Goal: Task Accomplishment & Management: Use online tool/utility

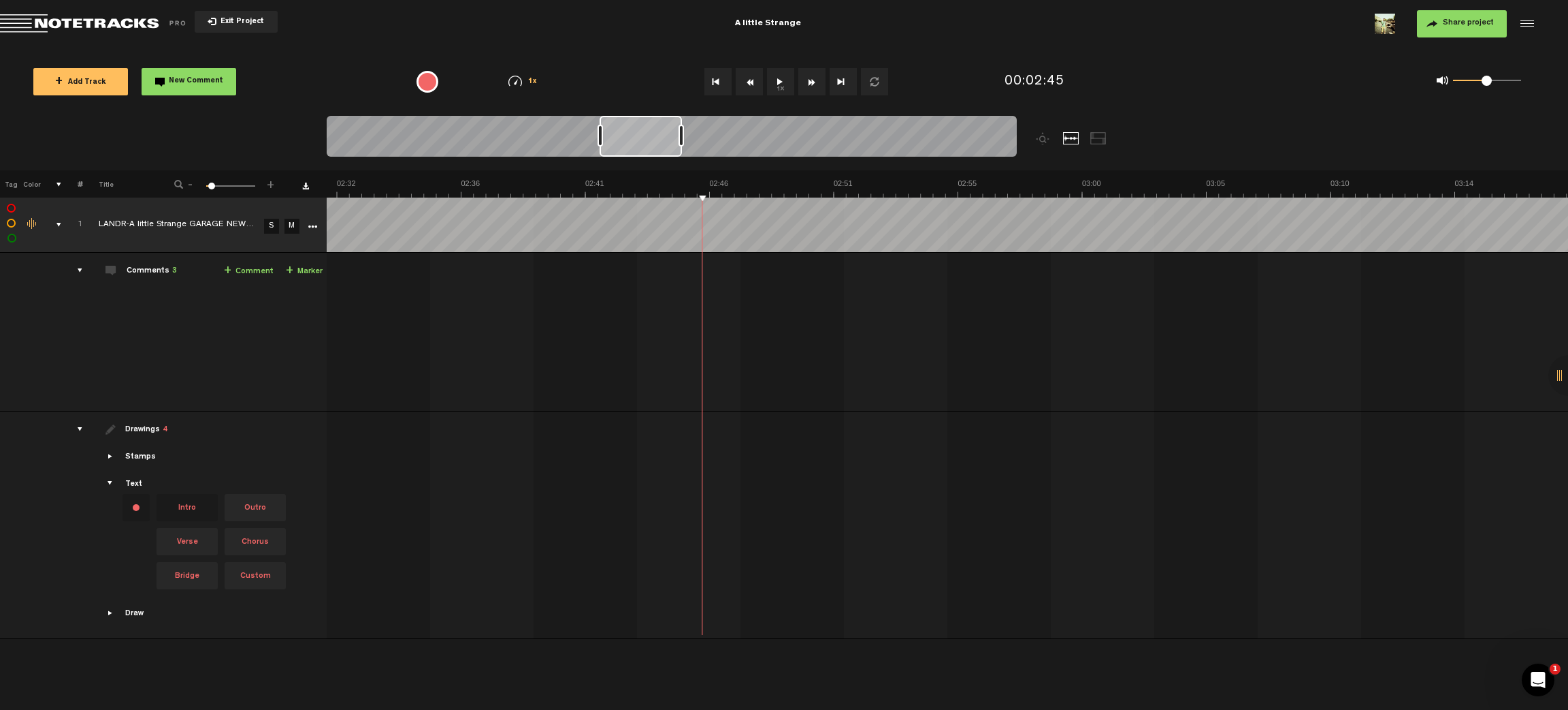
click at [1532, 29] on div at bounding box center [1526, 24] width 20 height 21
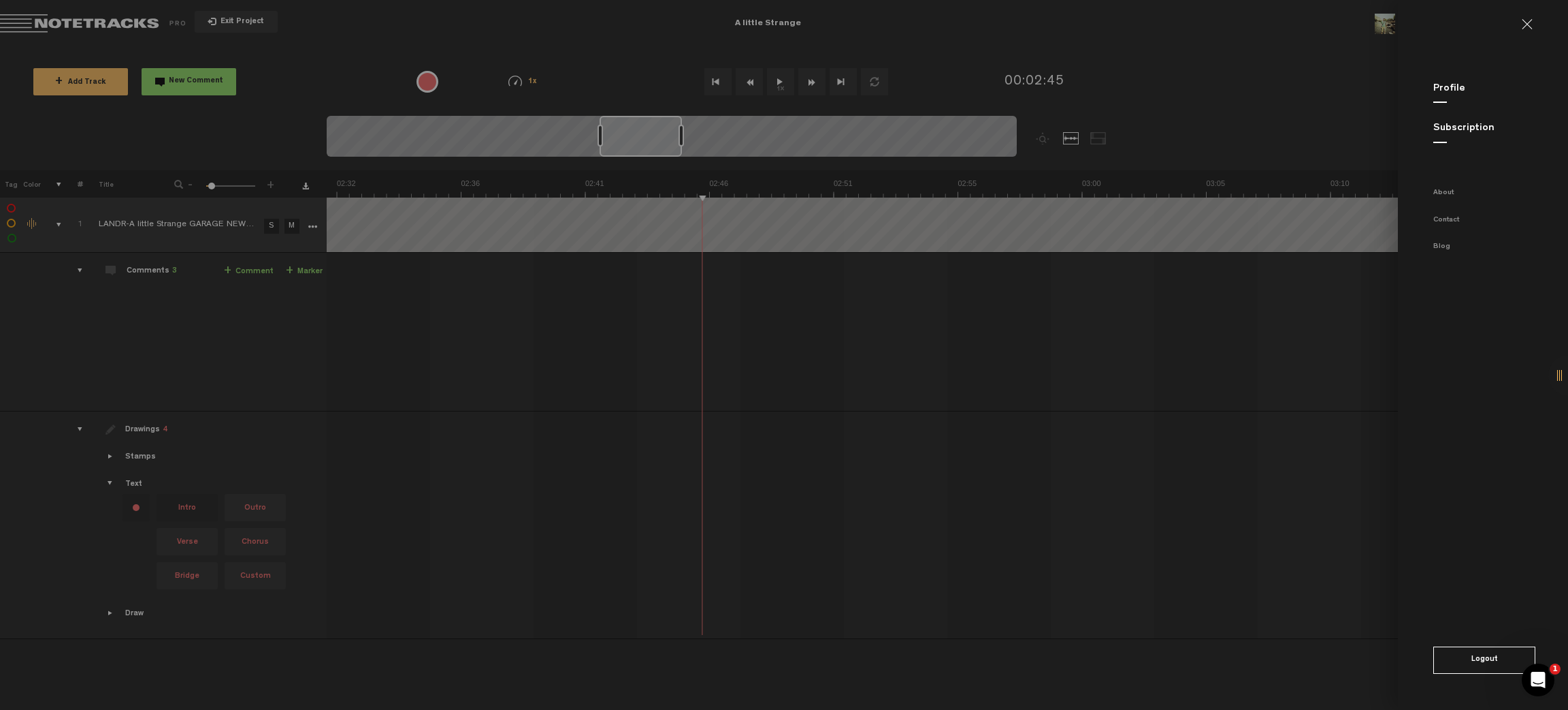
click at [1228, 468] on md-backdrop at bounding box center [784, 355] width 1568 height 710
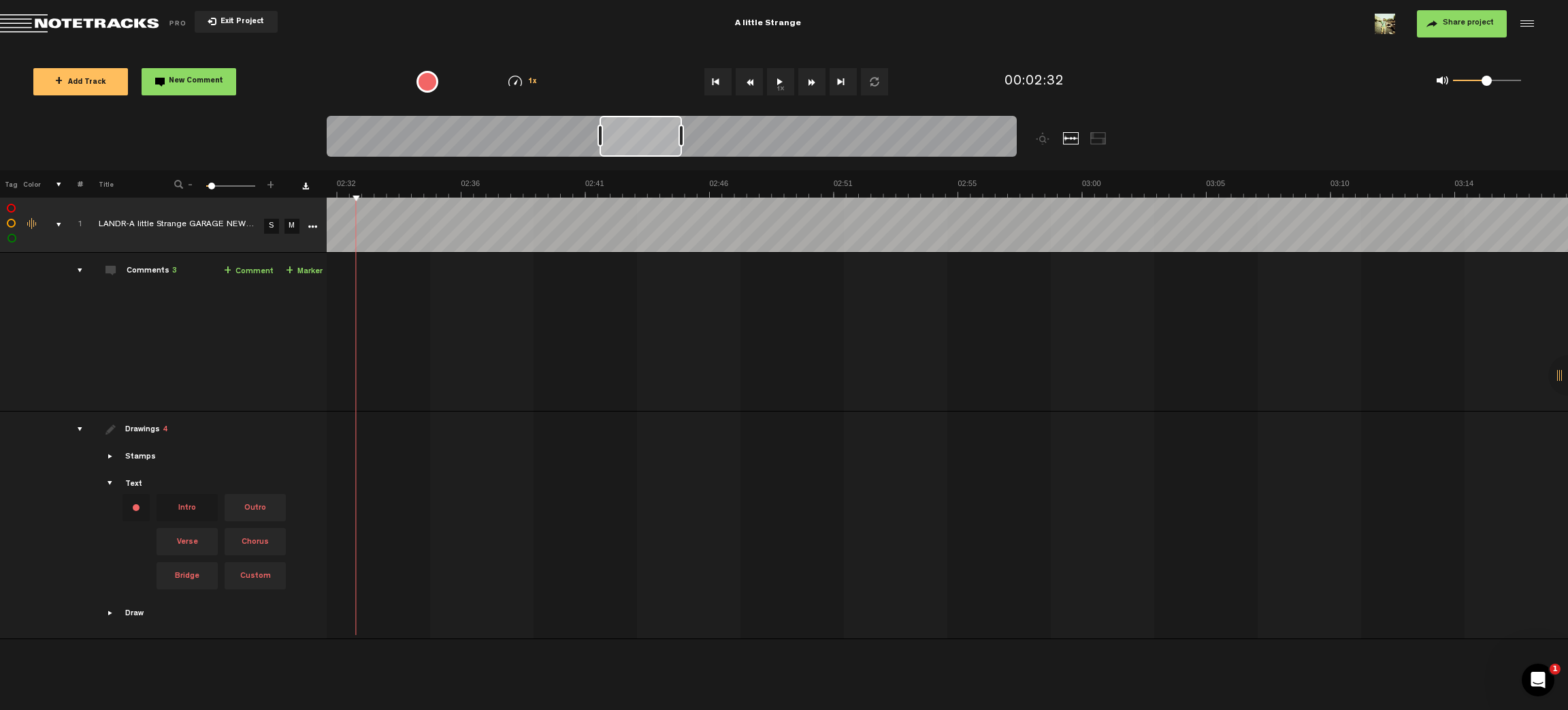
click at [252, 226] on div "Click to edit the title" at bounding box center [187, 226] width 177 height 14
click at [259, 235] on input "LANDR-A little Strange GARAGE NEW DRUMS-Warm-Low (1)" at bounding box center [180, 225] width 161 height 41
click at [311, 225] on icon "More" at bounding box center [313, 227] width 10 height 10
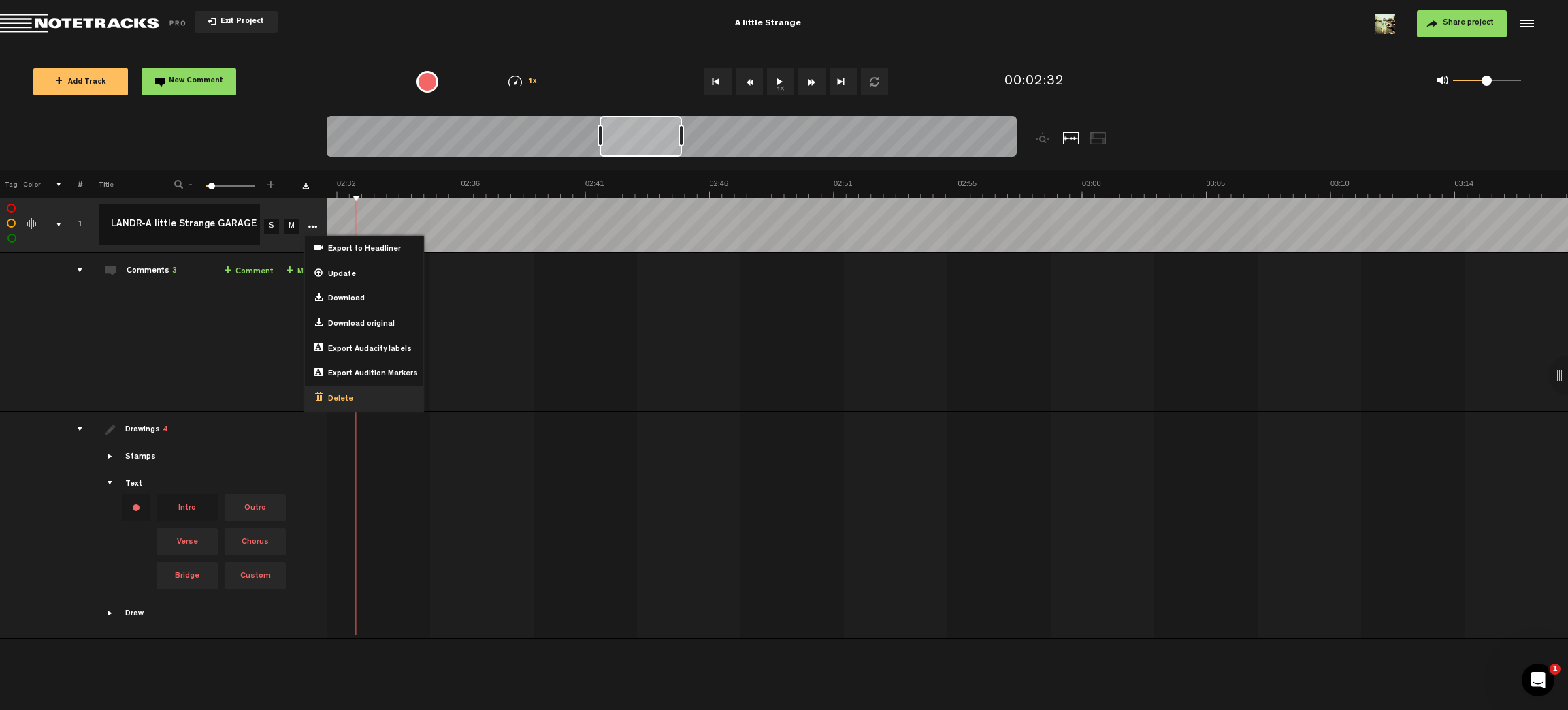
click at [358, 392] on div "Delete" at bounding box center [364, 398] width 118 height 25
click at [337, 398] on span "Delete" at bounding box center [337, 399] width 31 height 12
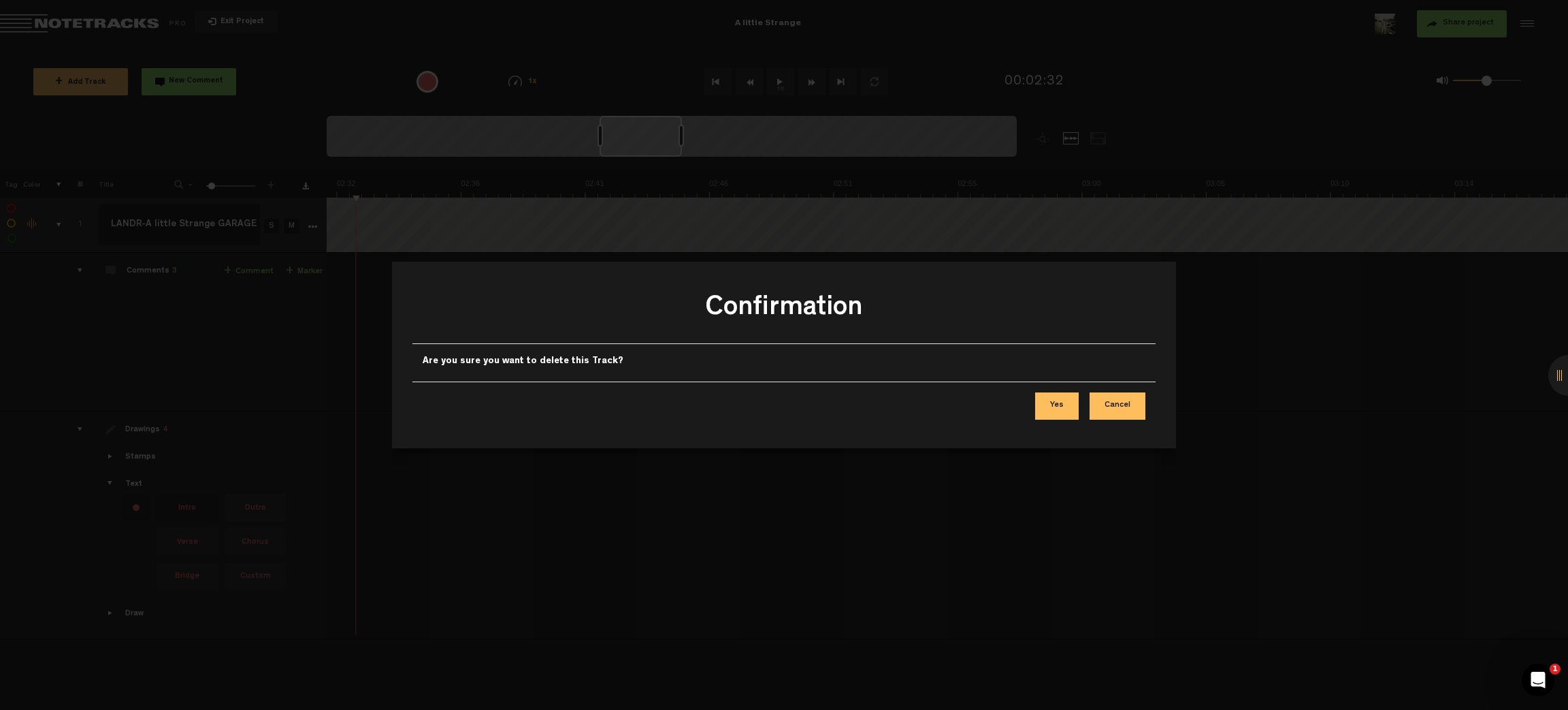
click at [1041, 406] on button "Yes" at bounding box center [1057, 406] width 44 height 27
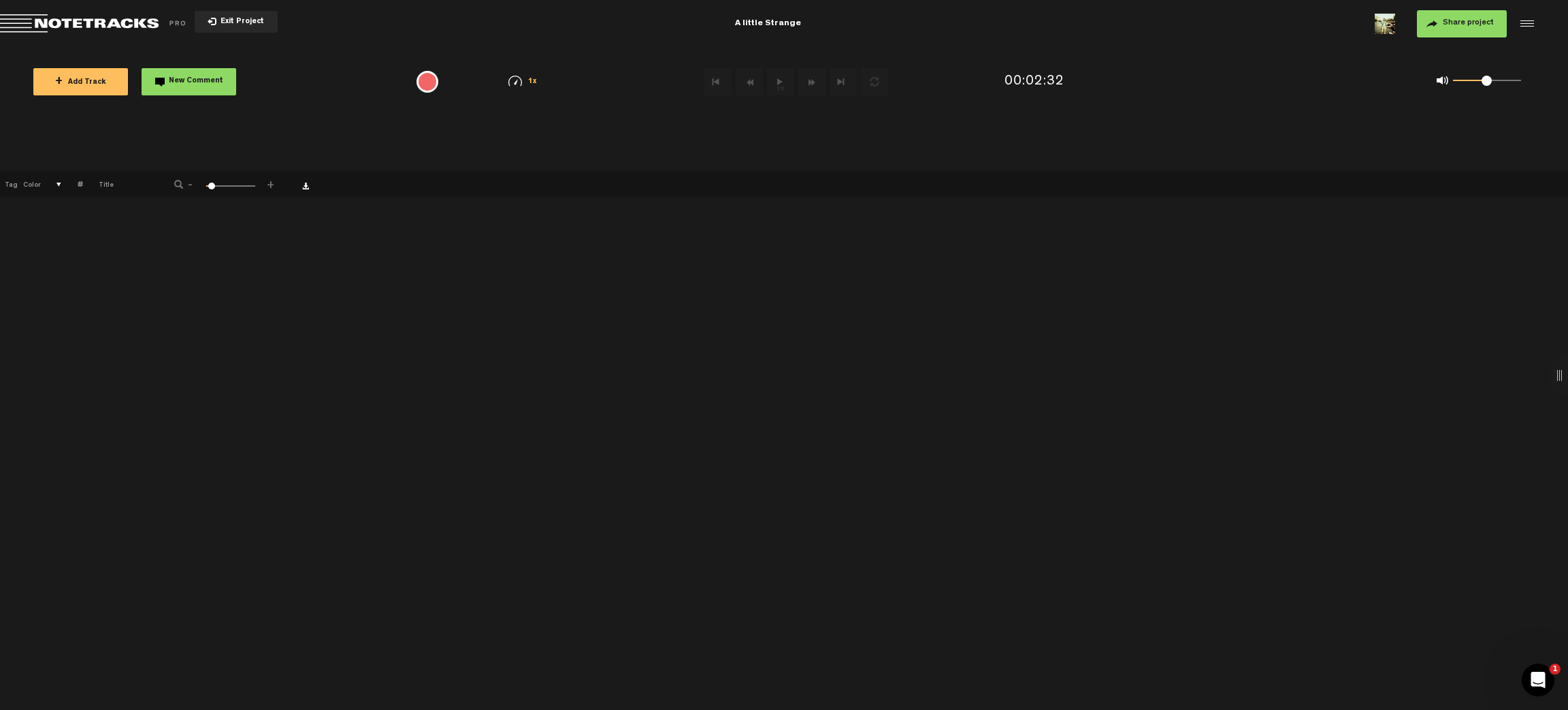
click at [72, 82] on span "+ Add Track" at bounding box center [81, 83] width 51 height 8
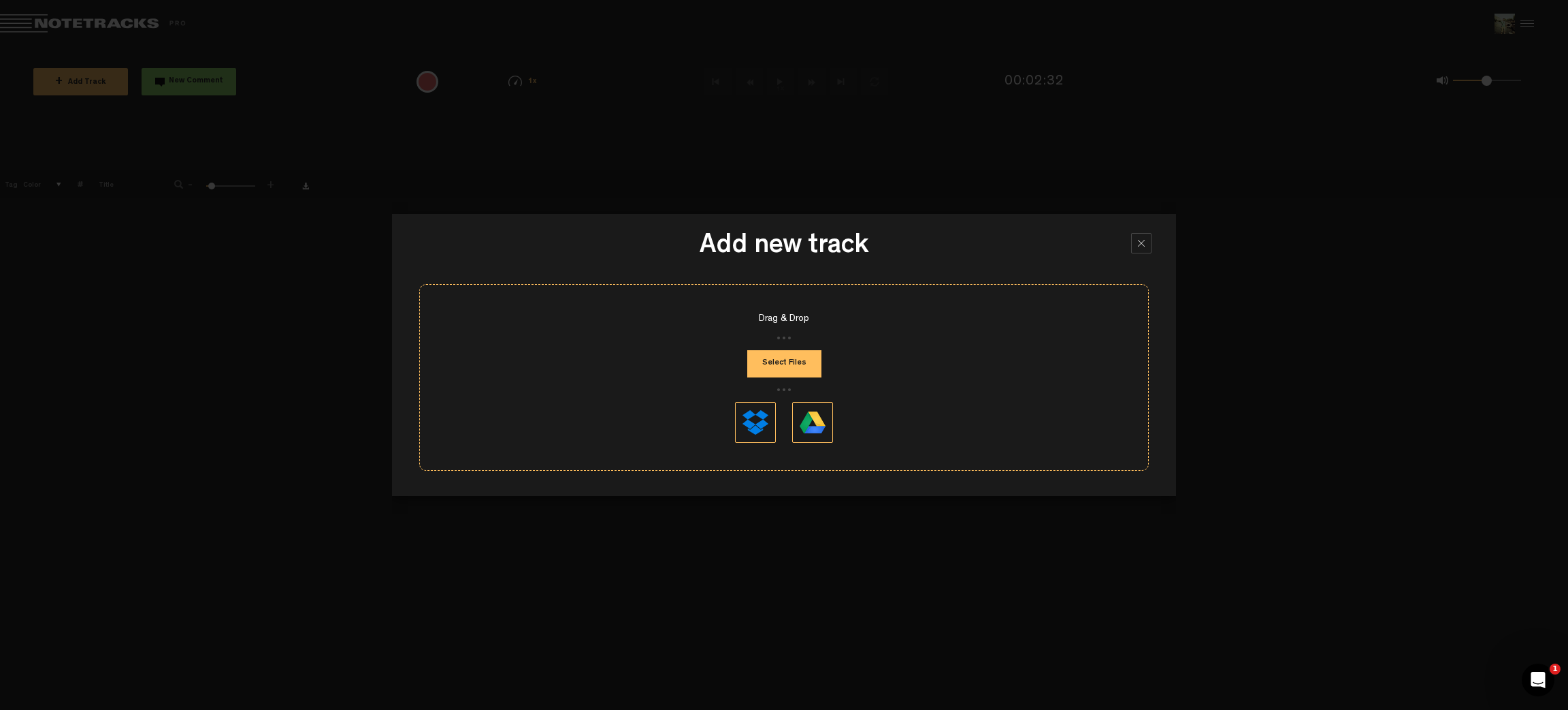
click at [1148, 241] on div at bounding box center [1142, 243] width 20 height 21
